Goal: Check status: Check status

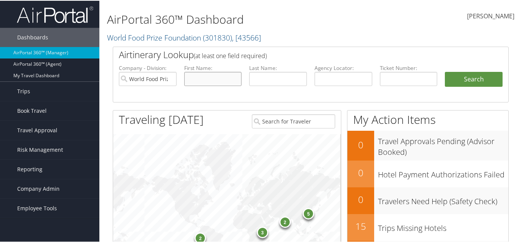
click at [195, 81] on input "text" at bounding box center [213, 78] width 58 height 14
drag, startPoint x: 167, startPoint y: 78, endPoint x: 172, endPoint y: 76, distance: 5.1
click at [167, 78] on input "World Food Prize Foundation" at bounding box center [148, 78] width 58 height 14
click at [173, 76] on input "search" at bounding box center [148, 78] width 58 height 14
click at [222, 82] on input "text" at bounding box center [213, 78] width 58 height 14
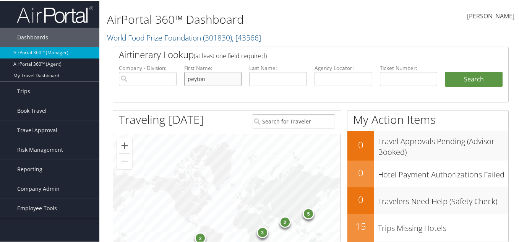
type input "peyton"
type input "[PERSON_NAME]"
click at [445, 71] on button "Search" at bounding box center [474, 78] width 58 height 15
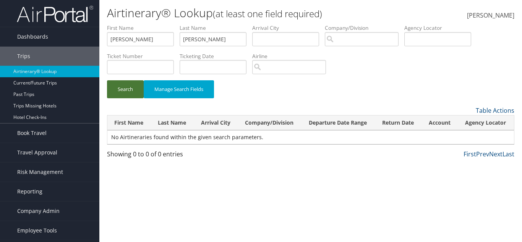
click at [123, 84] on button "Search" at bounding box center [125, 89] width 37 height 18
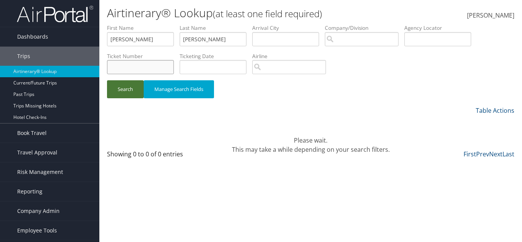
drag, startPoint x: 143, startPoint y: 70, endPoint x: 135, endPoint y: 87, distance: 19.0
click at [135, 86] on form "First Name [PERSON_NAME] Last Name [PERSON_NAME] Departure City Arrival City Co…" at bounding box center [310, 65] width 407 height 82
click at [128, 97] on button "Search" at bounding box center [125, 89] width 37 height 18
click at [128, 92] on button "Search" at bounding box center [125, 89] width 37 height 18
click at [129, 91] on button "Search" at bounding box center [125, 89] width 37 height 18
